Goal: Information Seeking & Learning: Learn about a topic

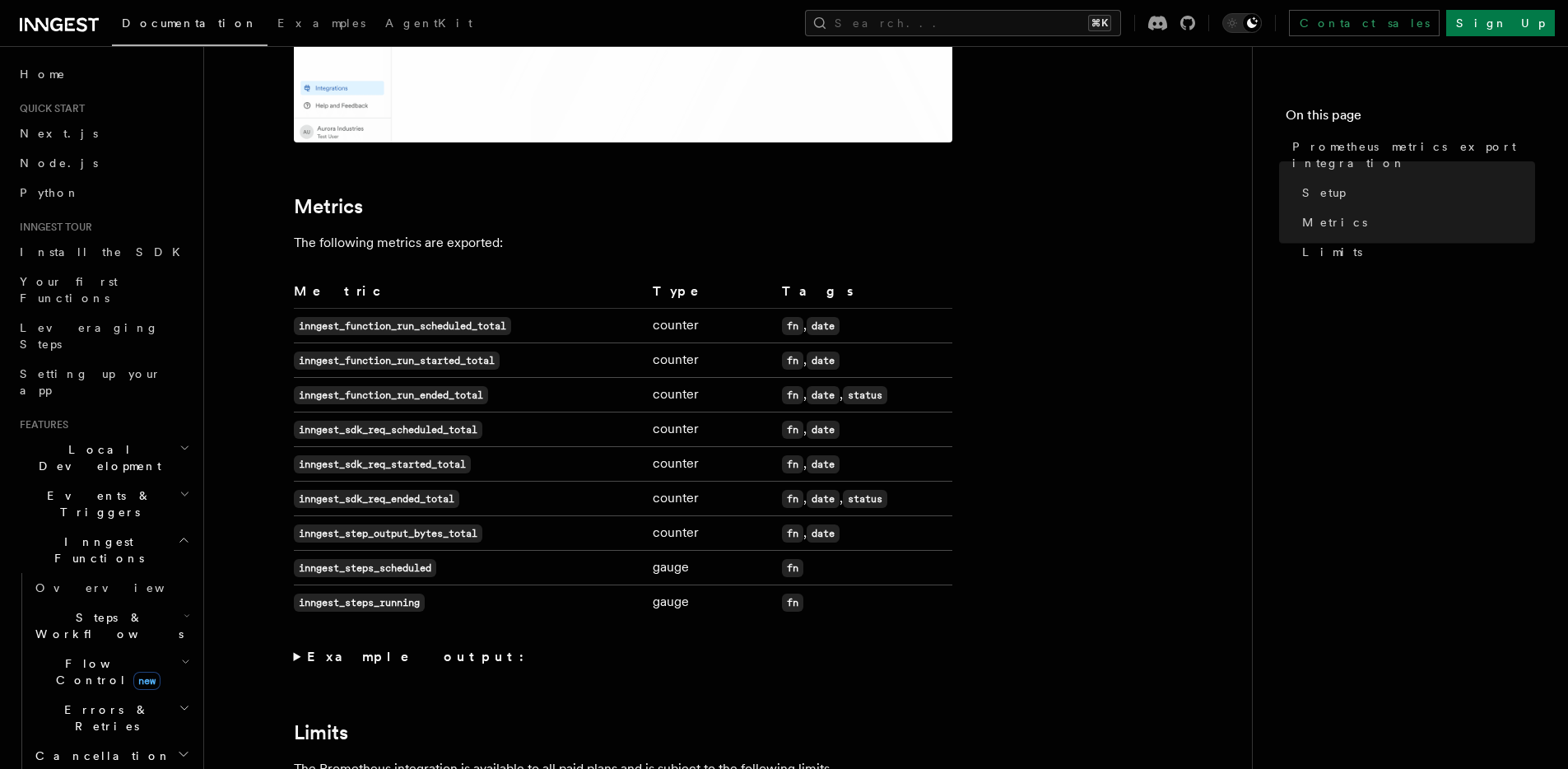
scroll to position [843, 0]
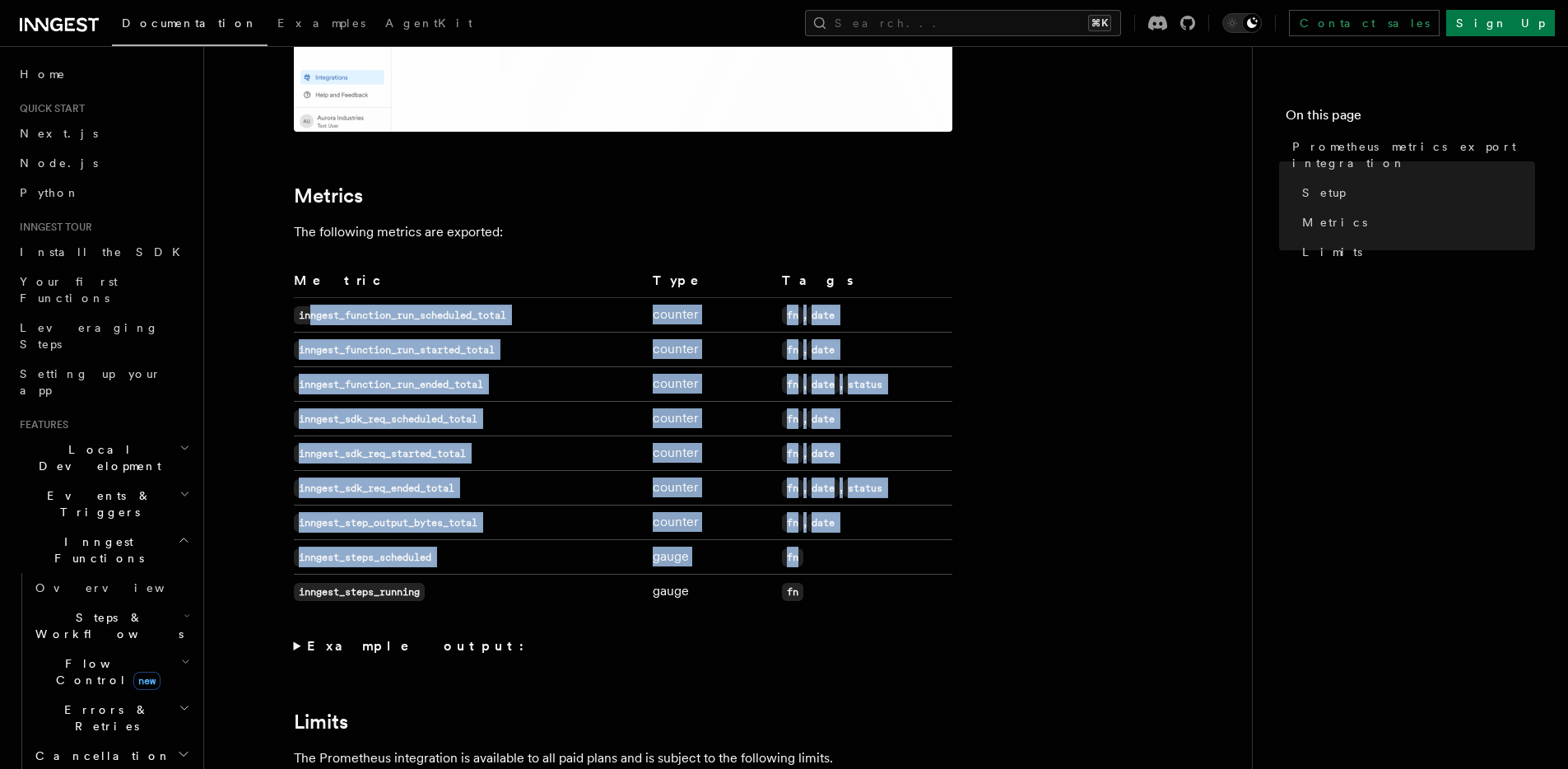
drag, startPoint x: 311, startPoint y: 311, endPoint x: 550, endPoint y: 576, distance: 356.9
click at [550, 576] on tbody "inngest_function_run_scheduled_total counter fn , date inngest_function_run_sta…" at bounding box center [623, 453] width 658 height 311
click at [556, 523] on td "inngest_step_output_bytes_total" at bounding box center [469, 523] width 352 height 34
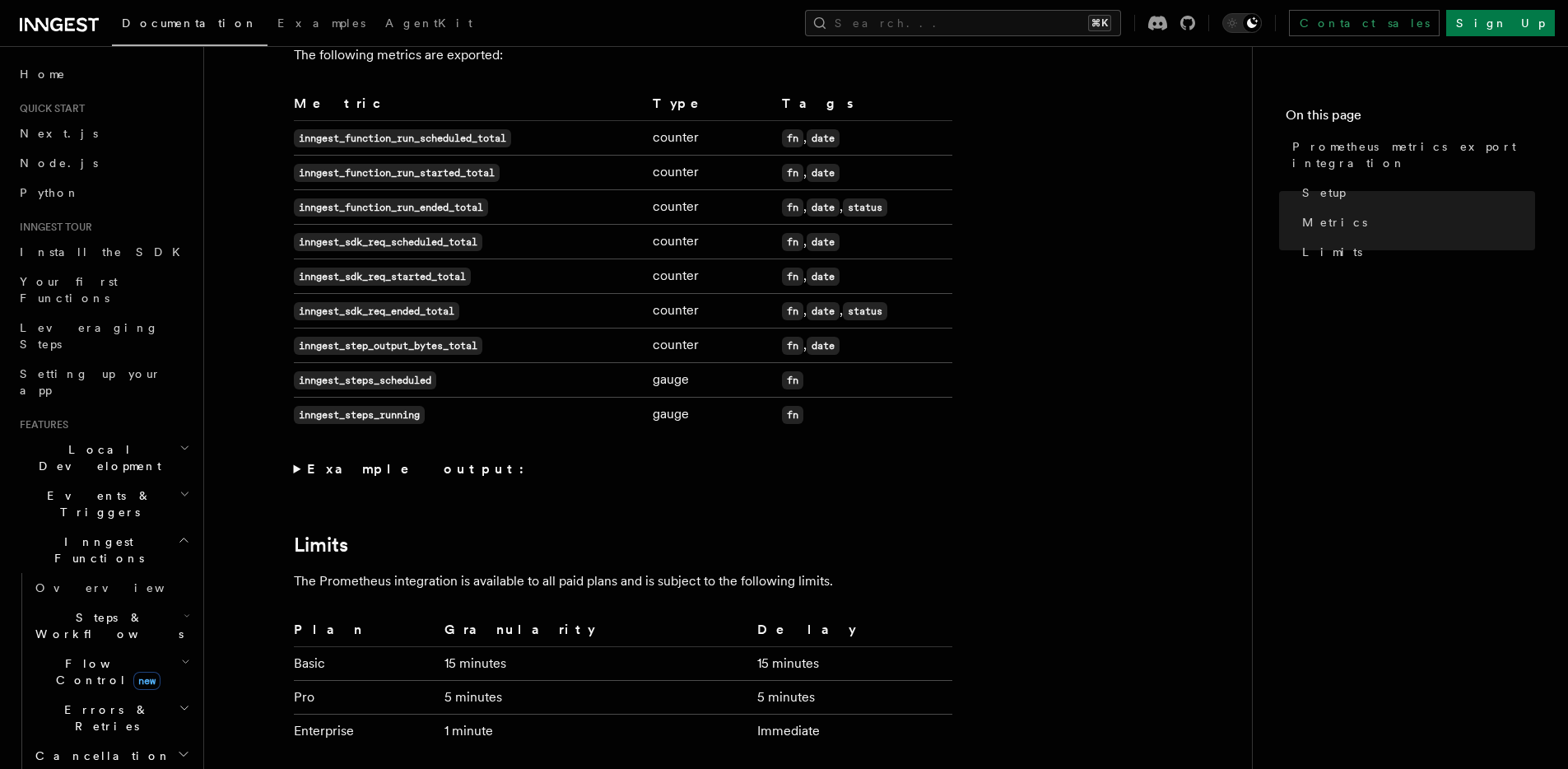
scroll to position [1033, 0]
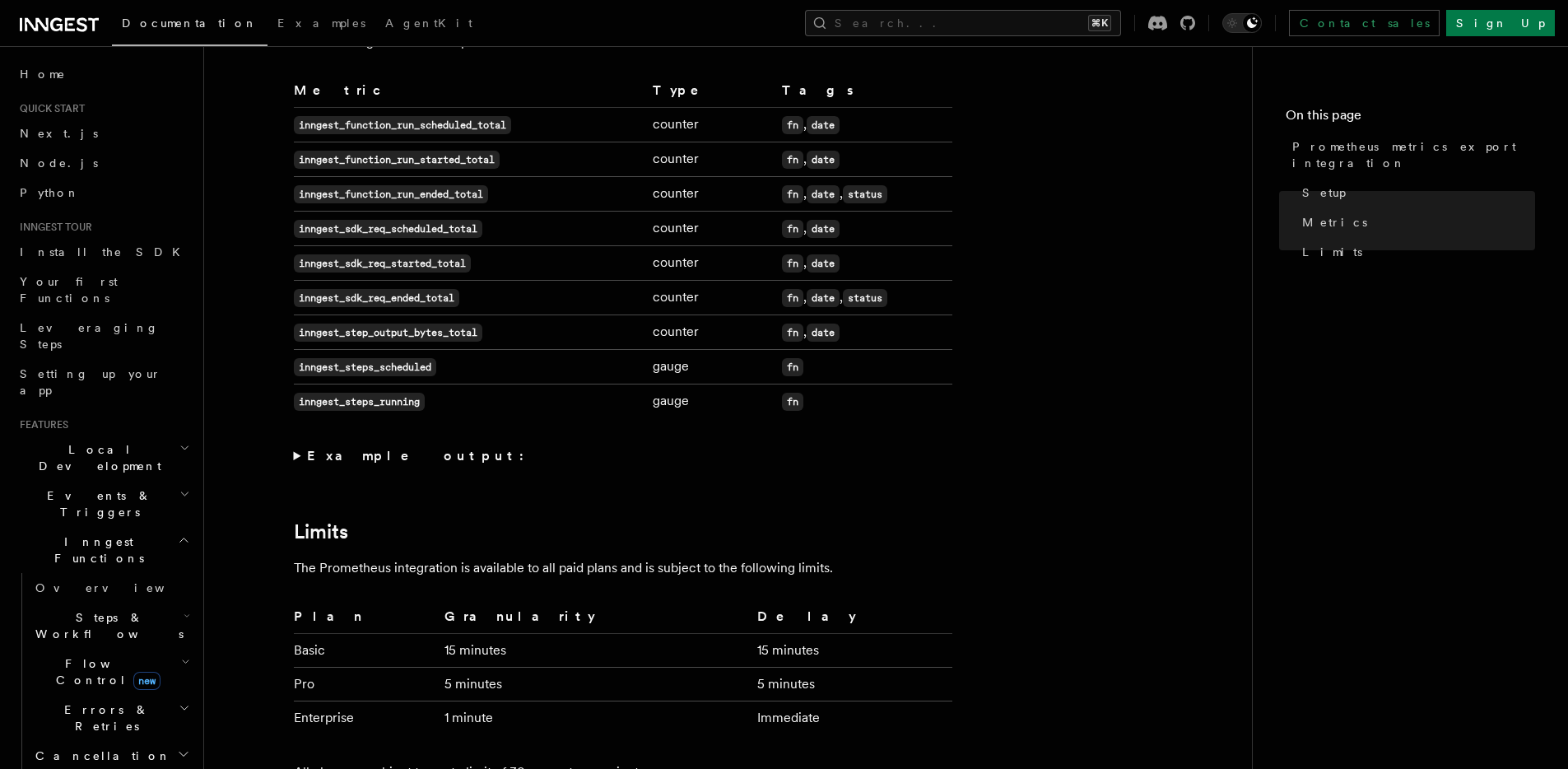
click at [376, 400] on code "inngest_steps_running" at bounding box center [359, 402] width 131 height 18
click at [304, 400] on code "inngest_steps_running" at bounding box center [359, 402] width 131 height 18
click at [452, 427] on article "Platform Monitor Prometheus metrics export integration Inngest supports exporti…" at bounding box center [728, 74] width 995 height 2071
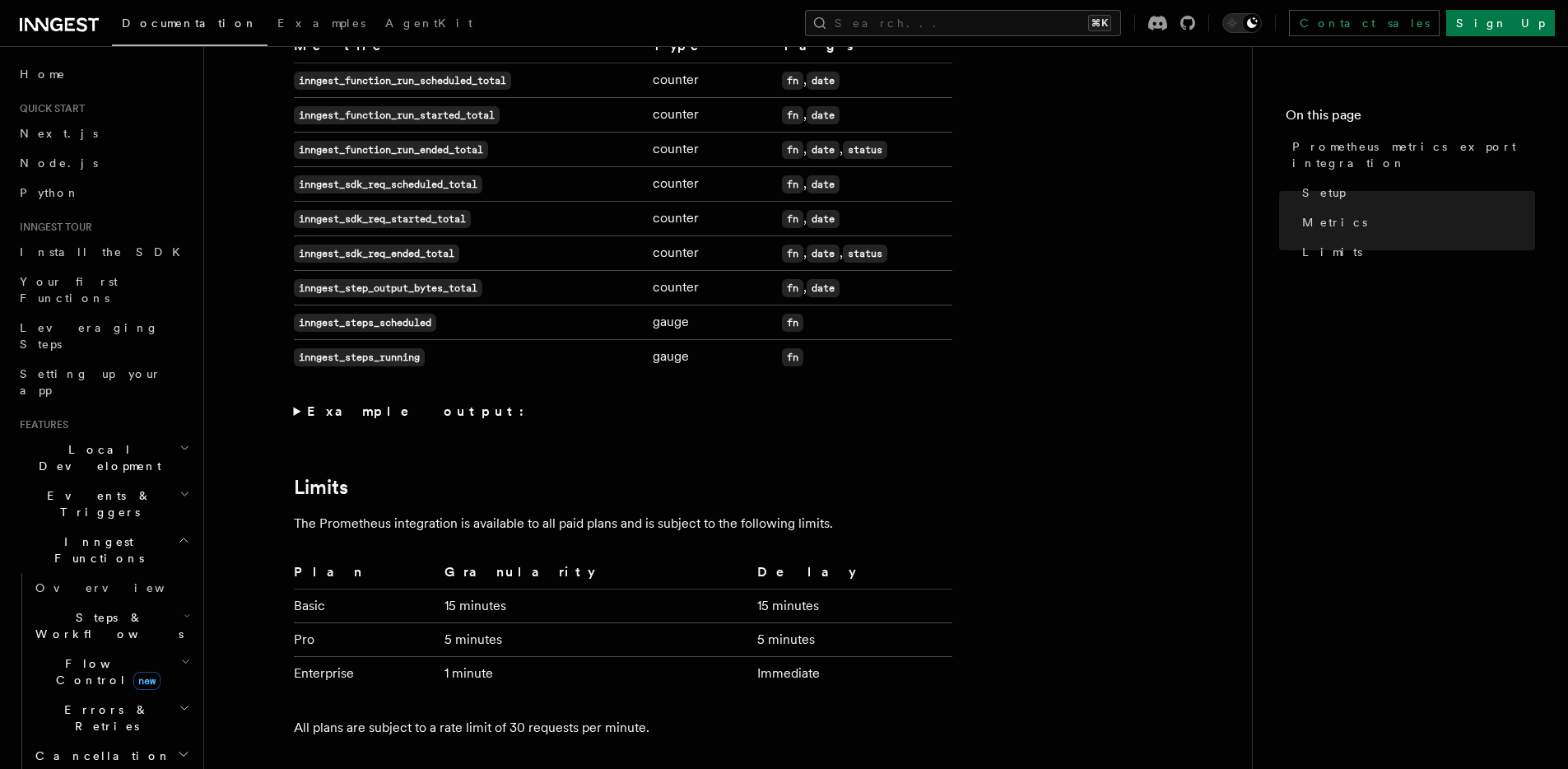
scroll to position [1056, 0]
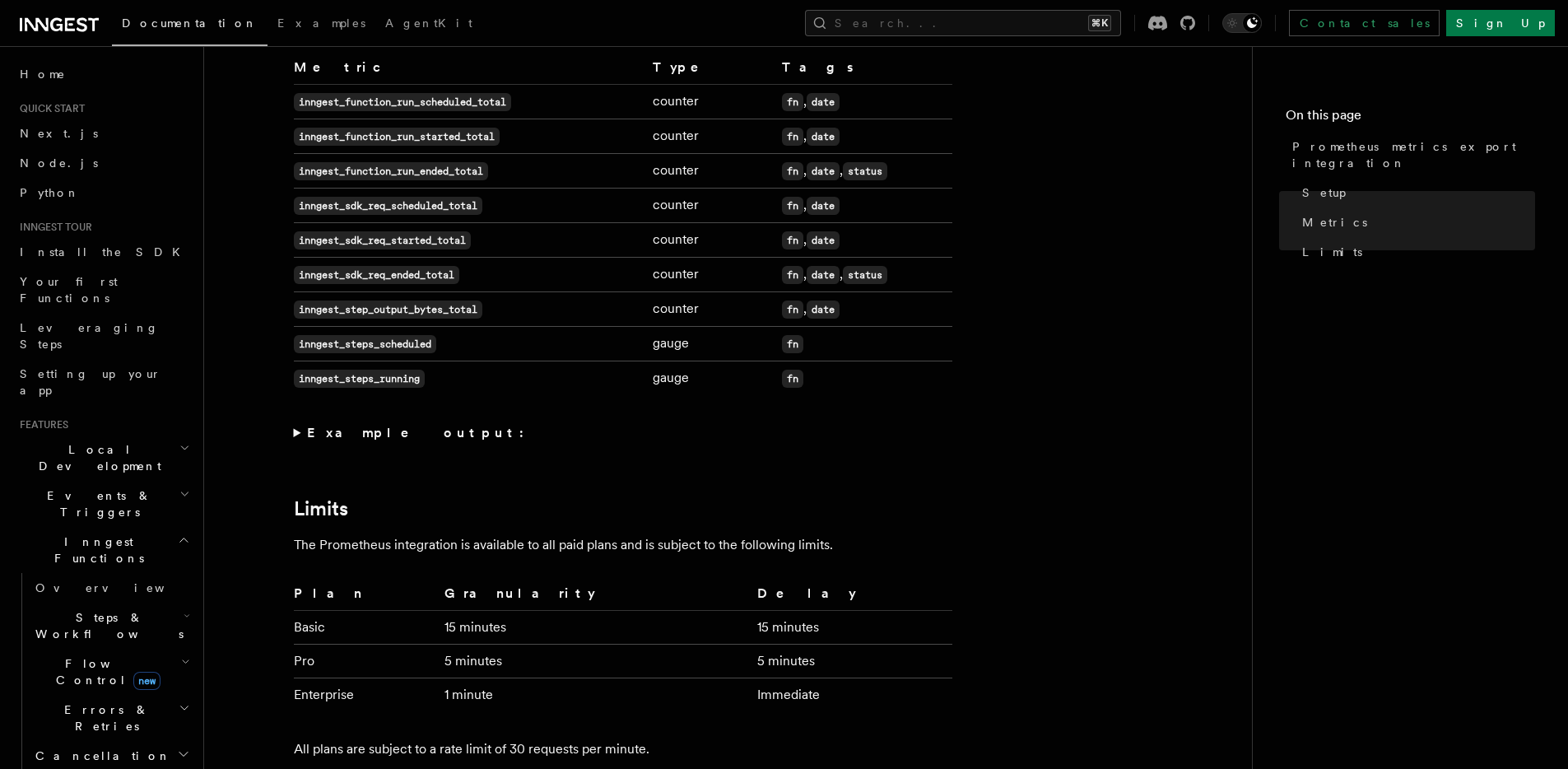
click at [402, 172] on code "inngest_function_run_ended_total" at bounding box center [391, 171] width 195 height 18
click at [862, 175] on code "status" at bounding box center [865, 171] width 45 height 18
click at [858, 178] on code "status" at bounding box center [865, 171] width 45 height 18
click at [862, 177] on code "status" at bounding box center [865, 171] width 45 height 18
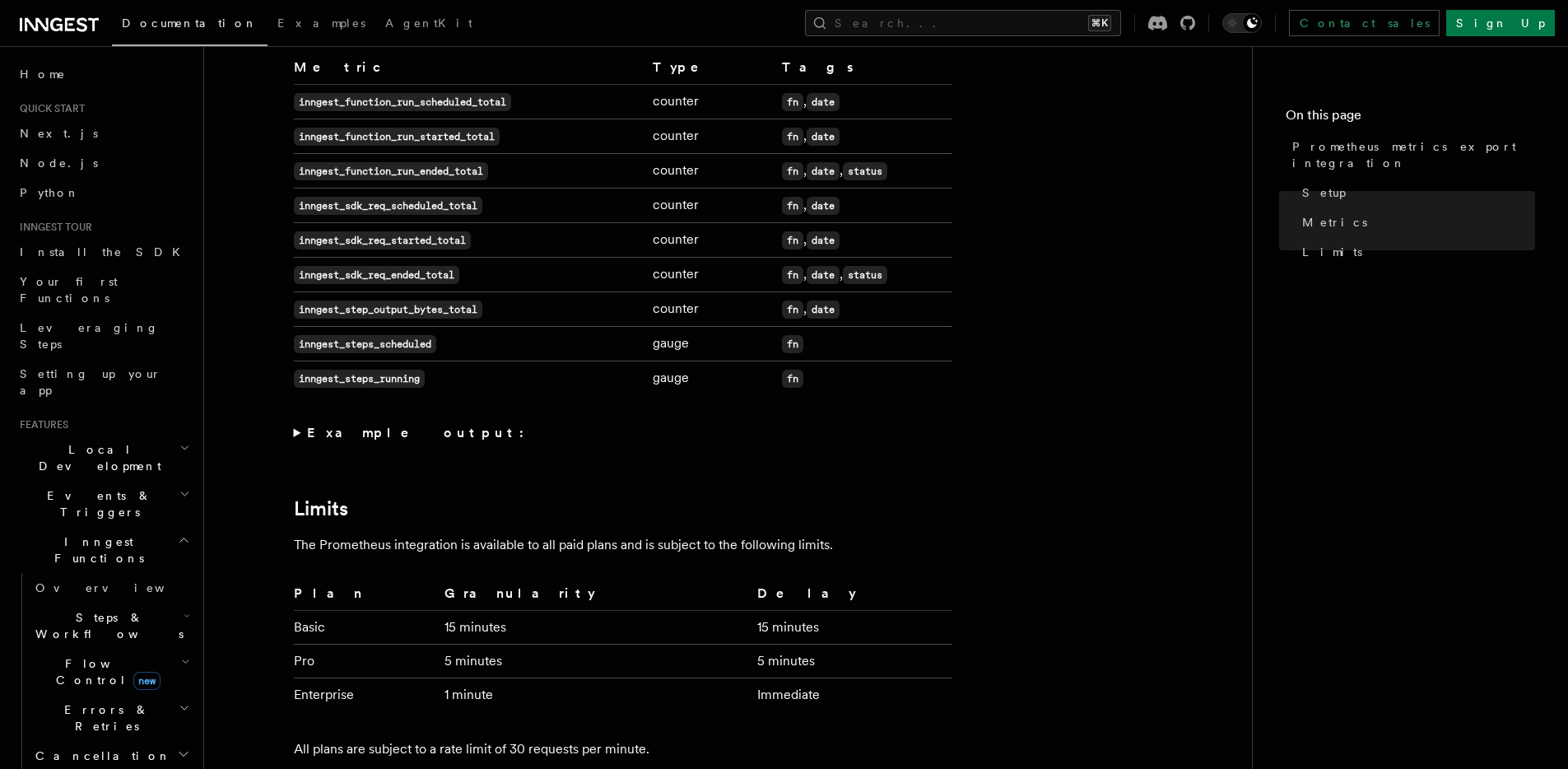
click at [861, 177] on code "status" at bounding box center [865, 171] width 45 height 18
click at [861, 172] on code "status" at bounding box center [865, 171] width 45 height 18
click at [327, 175] on code "inngest_function_run_ended_total" at bounding box center [391, 171] width 195 height 18
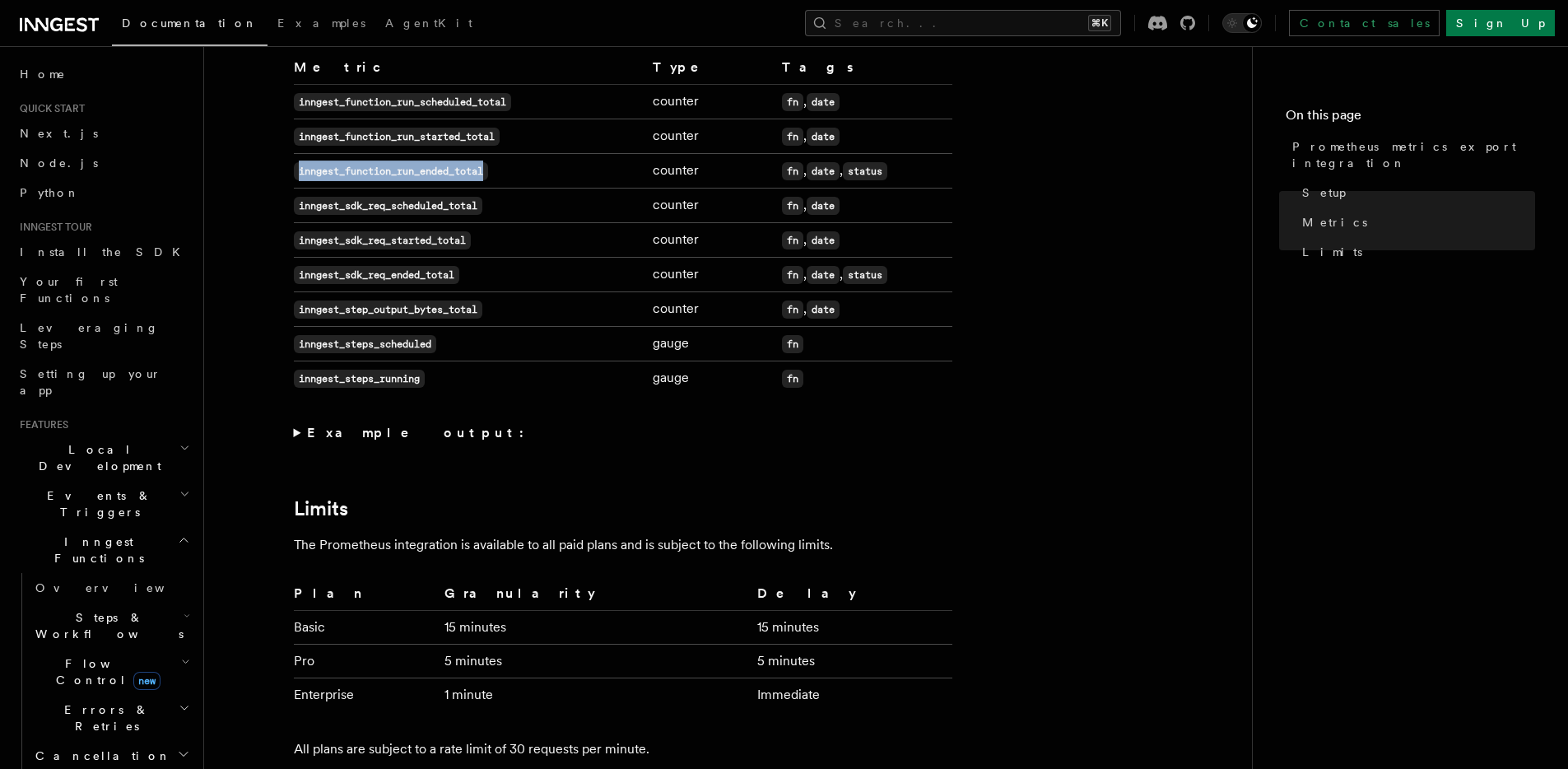
click at [418, 176] on code "inngest_function_run_ended_total" at bounding box center [391, 171] width 195 height 18
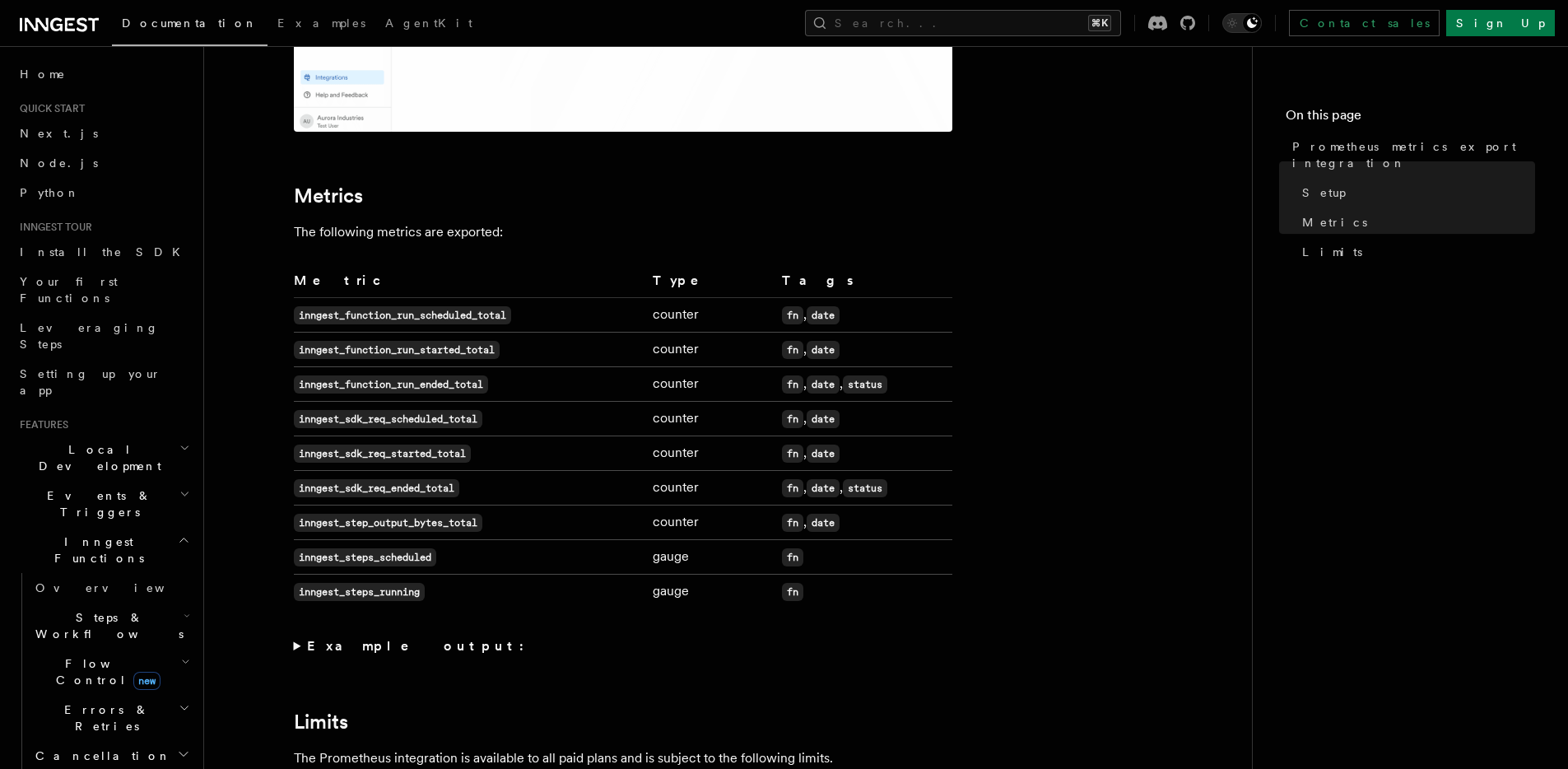
scroll to position [846, 0]
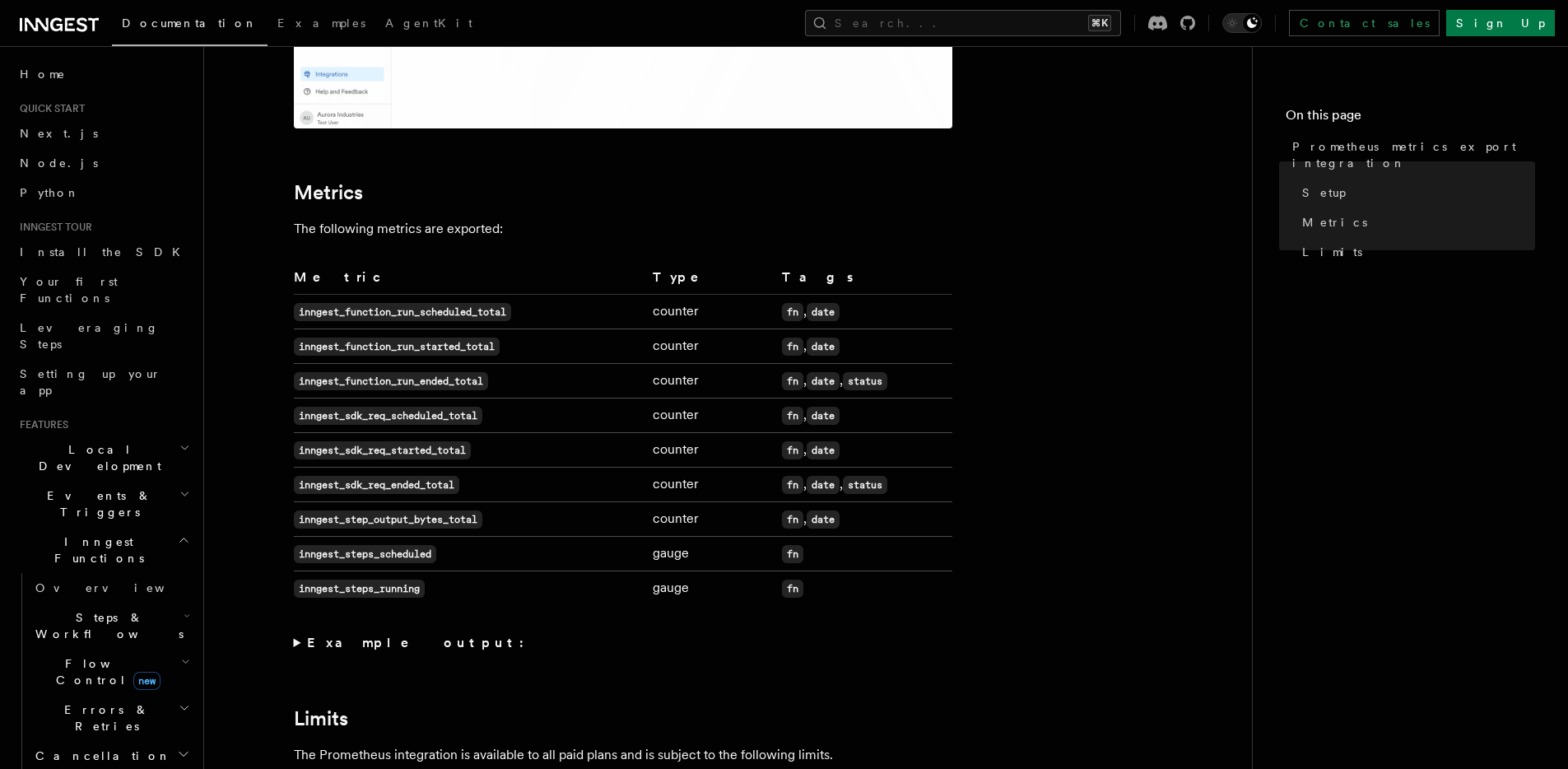
click at [782, 381] on code "fn" at bounding box center [793, 381] width 21 height 18
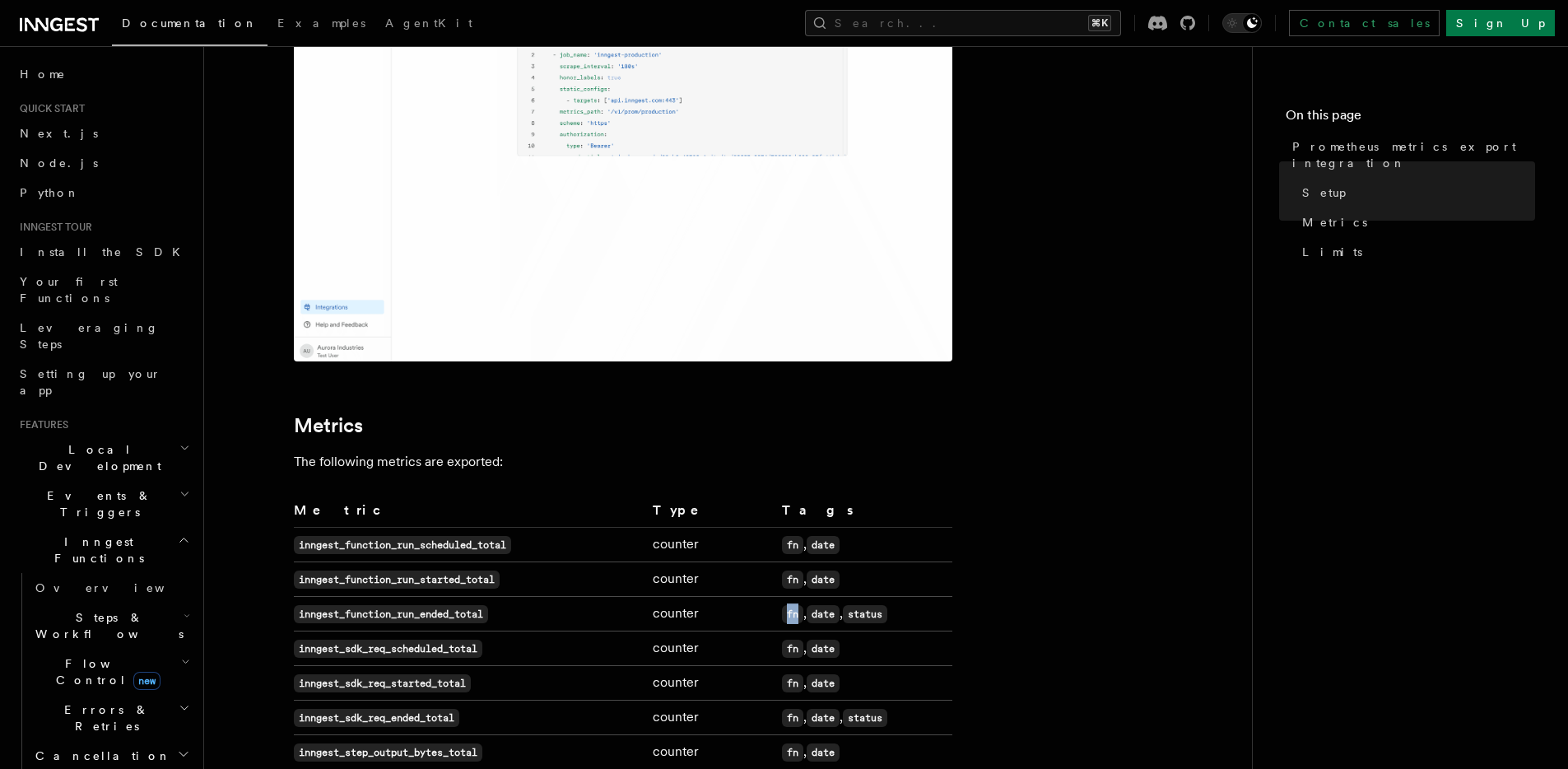
scroll to position [620, 0]
